Goal: Find specific page/section: Find specific page/section

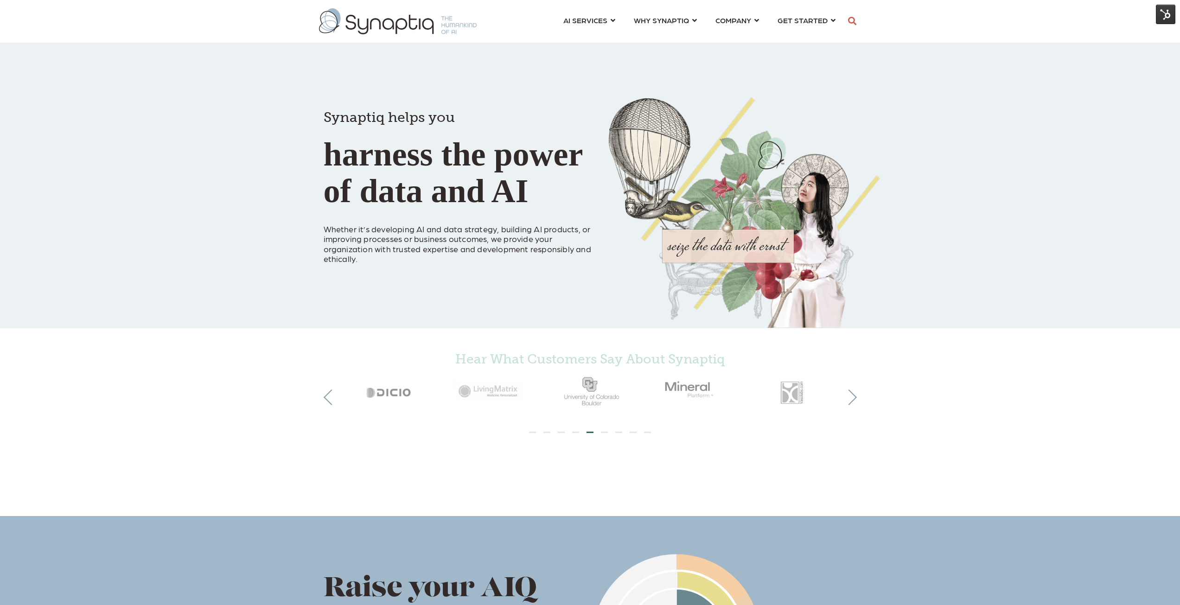
click at [1168, 15] on img at bounding box center [1165, 14] width 19 height 19
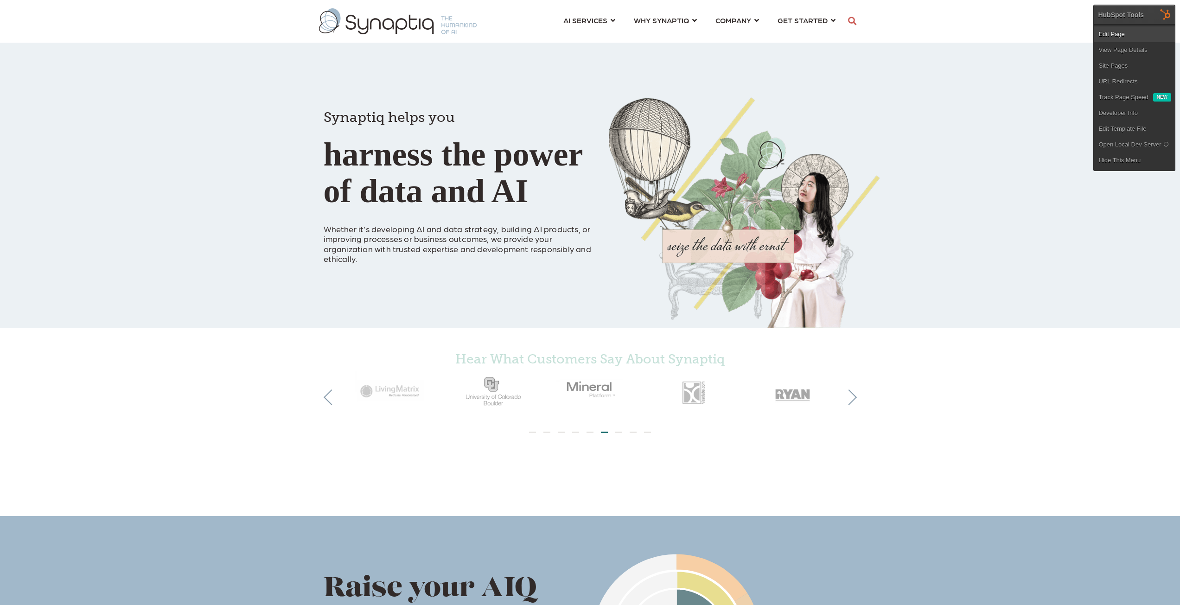
click at [1113, 36] on link "Edit Page" at bounding box center [1134, 34] width 81 height 16
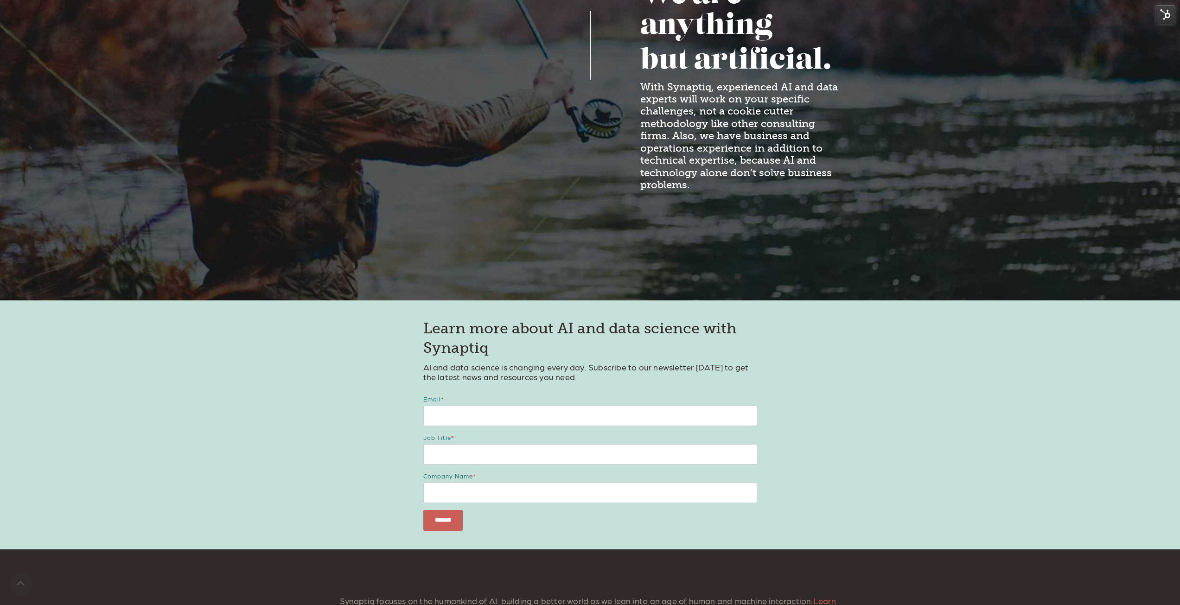
scroll to position [1194, 0]
